Goal: Navigation & Orientation: Find specific page/section

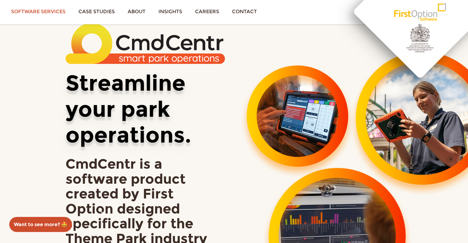
click at [32, 13] on link "Software services" at bounding box center [38, 11] width 67 height 23
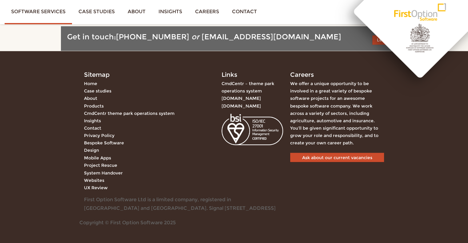
scroll to position [1018, 0]
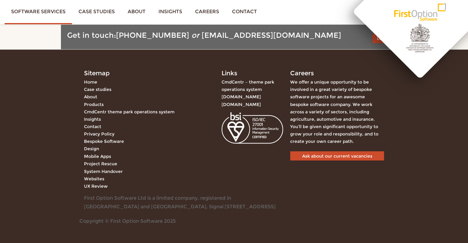
click at [95, 156] on link "Mobile Apps" at bounding box center [97, 156] width 27 height 6
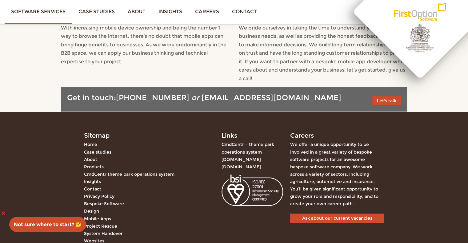
scroll to position [3060, 0]
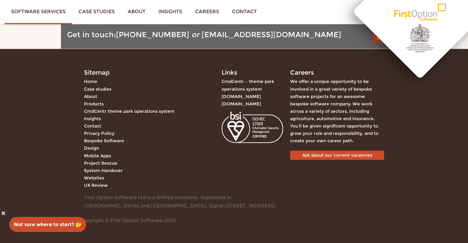
click at [245, 80] on link "CmdCentr – theme park operations system" at bounding box center [247, 85] width 53 height 13
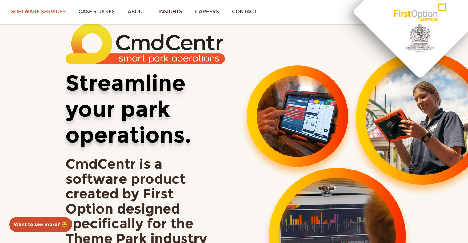
click at [56, 11] on link "Software services" at bounding box center [38, 11] width 67 height 23
click at [50, 9] on link "Software services" at bounding box center [38, 11] width 67 height 23
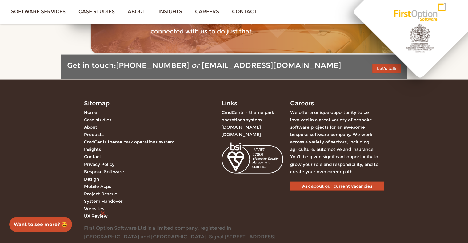
scroll to position [1346, 0]
